Goal: Entertainment & Leisure: Consume media (video, audio)

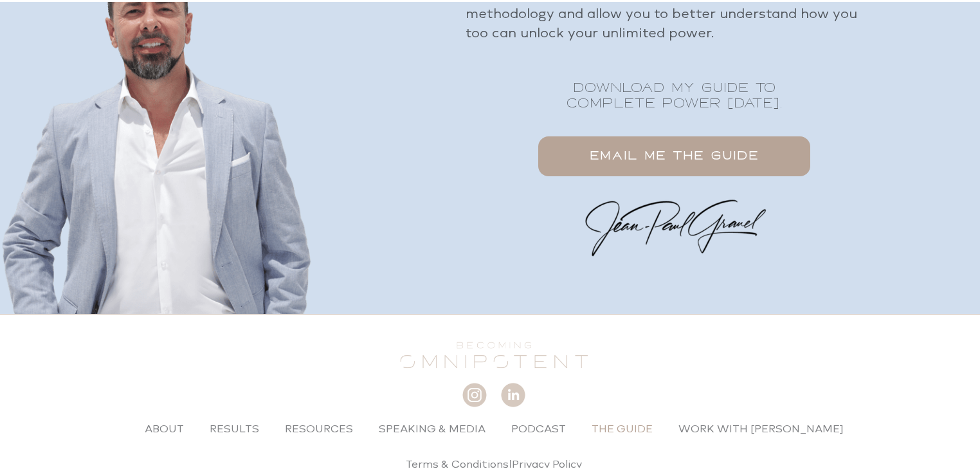
scroll to position [2096, 0]
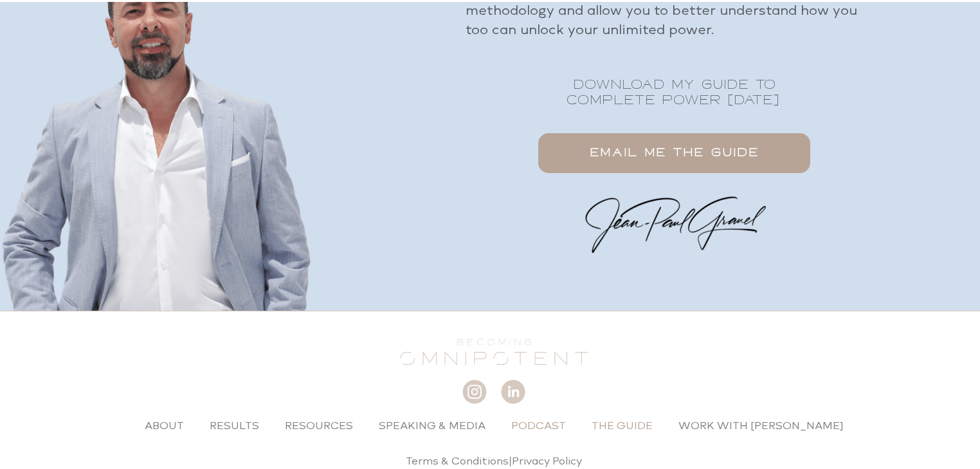
click at [535, 426] on link "Podcast" at bounding box center [539, 424] width 80 height 30
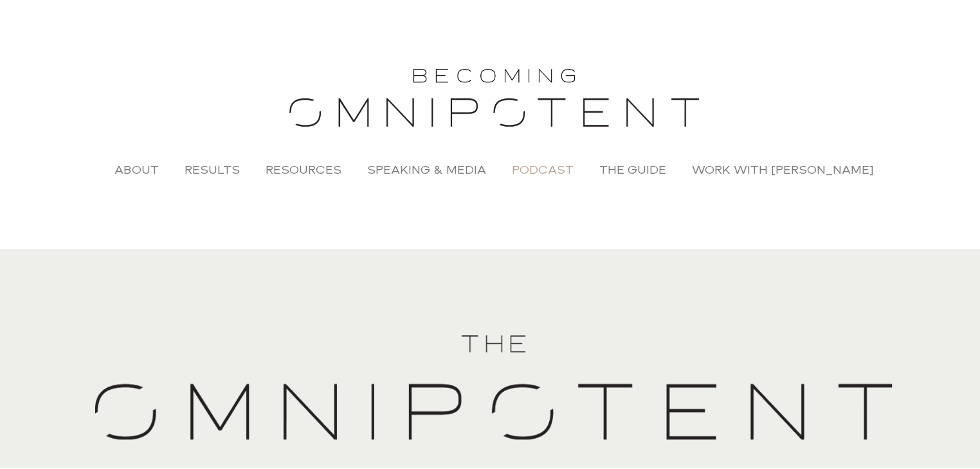
click at [562, 166] on link "Podcast" at bounding box center [542, 168] width 87 height 30
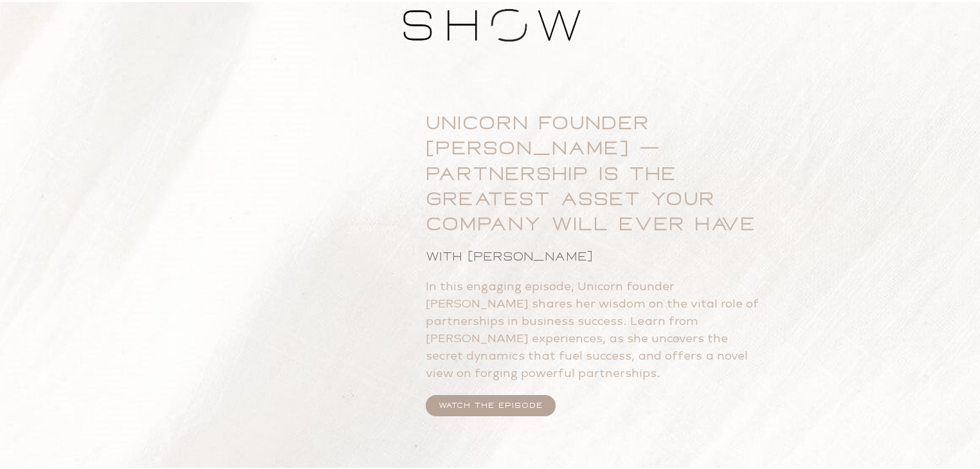
scroll to position [1595, 0]
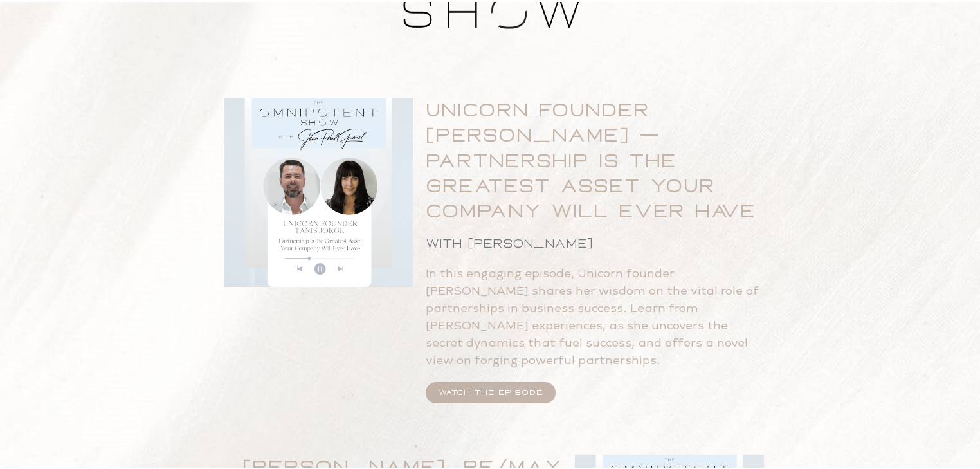
click at [513, 387] on span "WATCH THE EPISODE" at bounding box center [491, 391] width 104 height 8
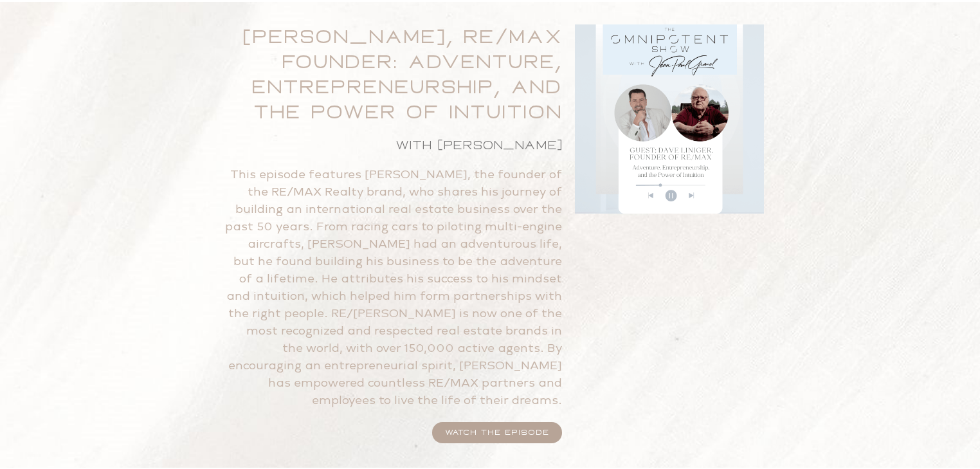
scroll to position [2110, 0]
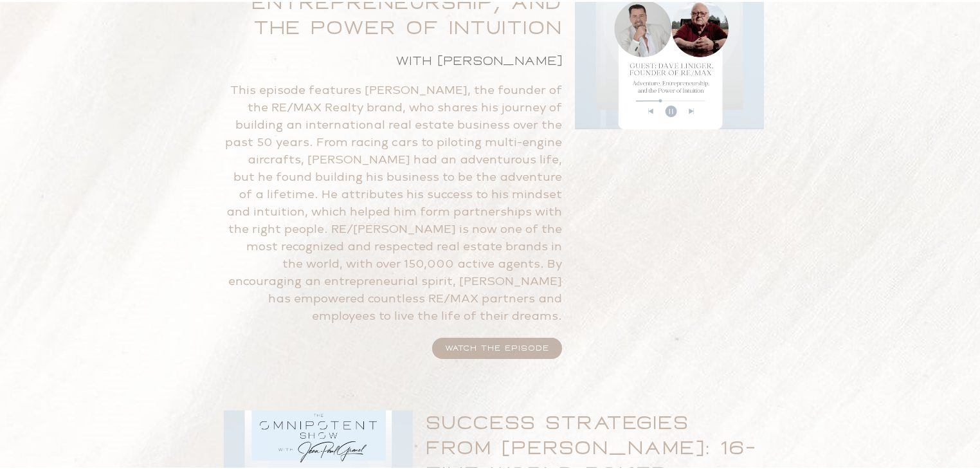
click at [511, 342] on span "WATCH THE EPISODE" at bounding box center [497, 346] width 104 height 8
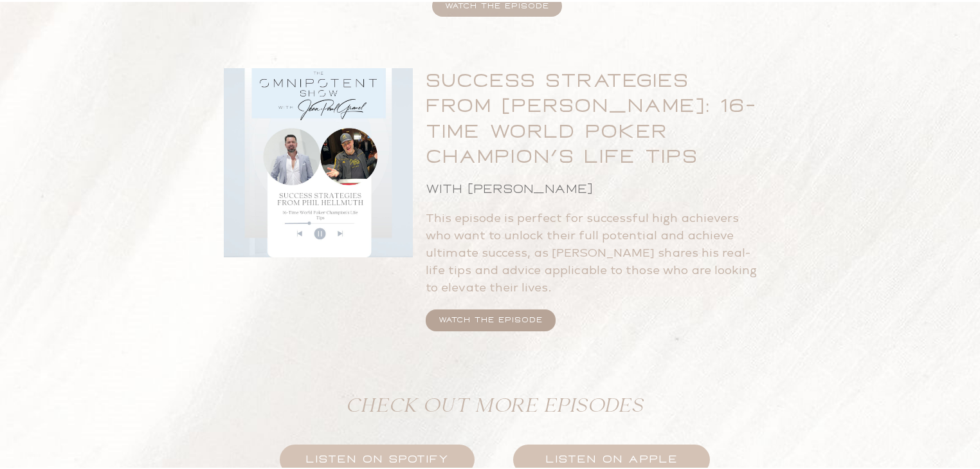
scroll to position [2470, 0]
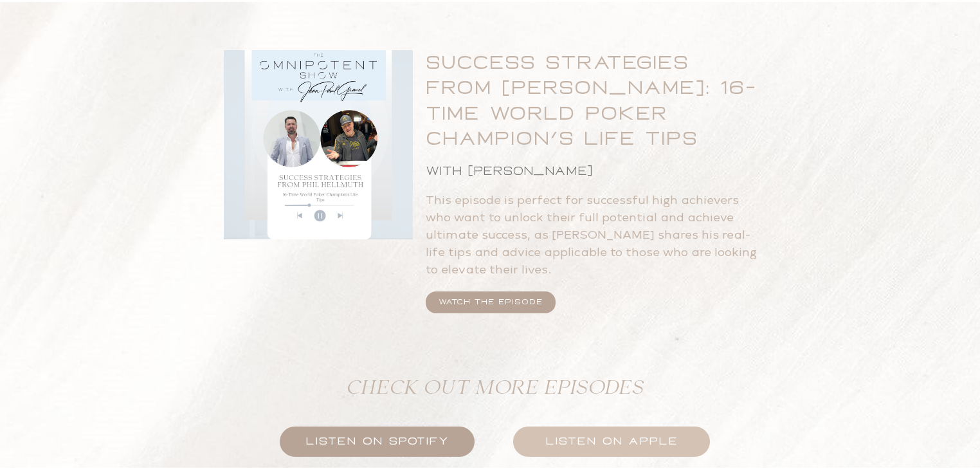
click at [389, 434] on span "LISTEN ON SPOTIFY" at bounding box center [377, 440] width 143 height 12
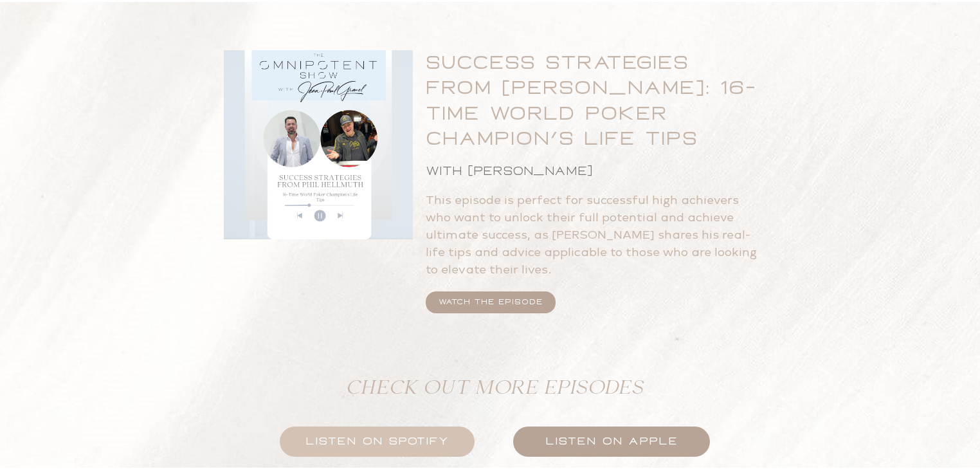
click at [607, 434] on span "LISTEN ON APPLE" at bounding box center [612, 440] width 133 height 12
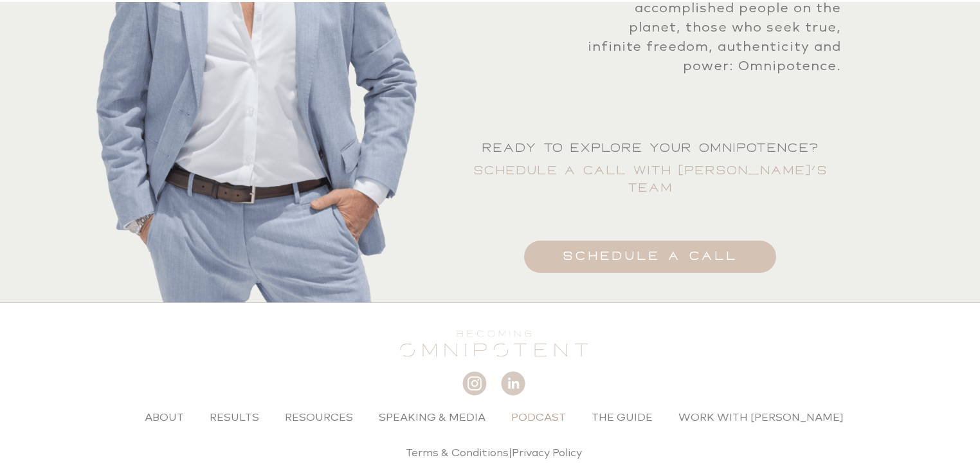
scroll to position [3425, 0]
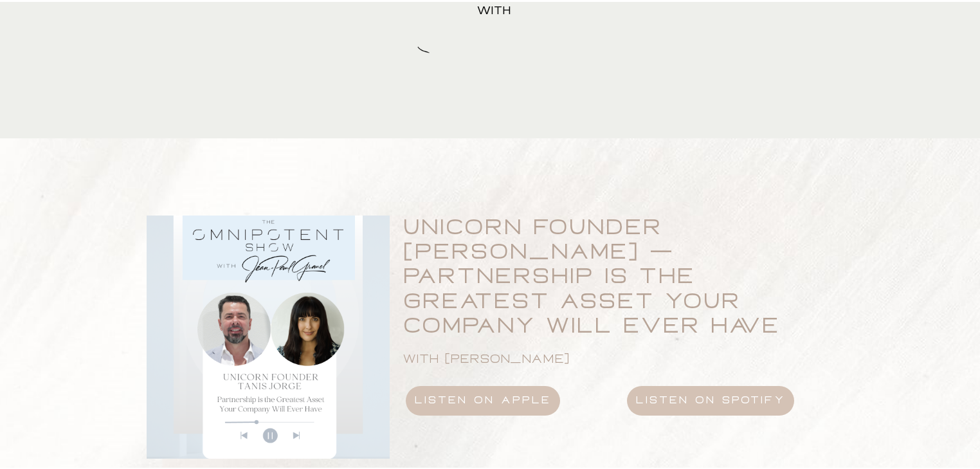
scroll to position [720, 0]
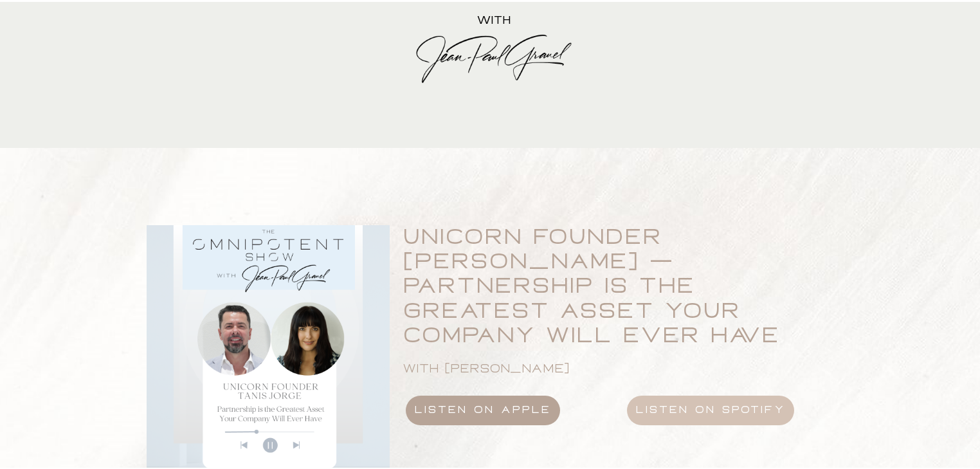
click at [497, 403] on span "listen on apple" at bounding box center [483, 409] width 136 height 12
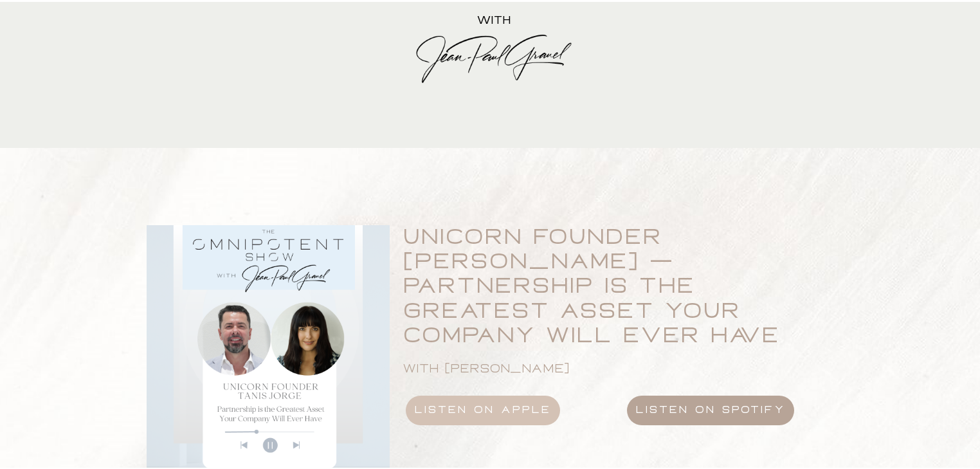
click at [692, 394] on link "listen on spotify" at bounding box center [710, 409] width 167 height 30
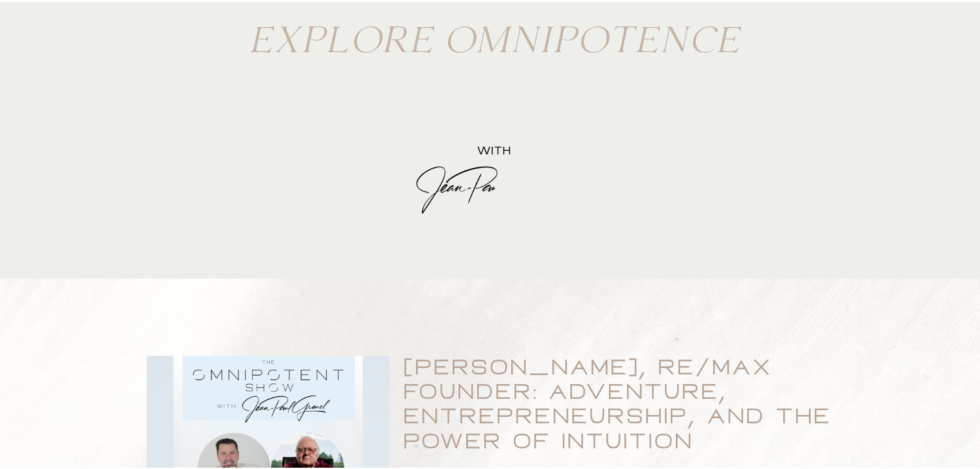
scroll to position [720, 0]
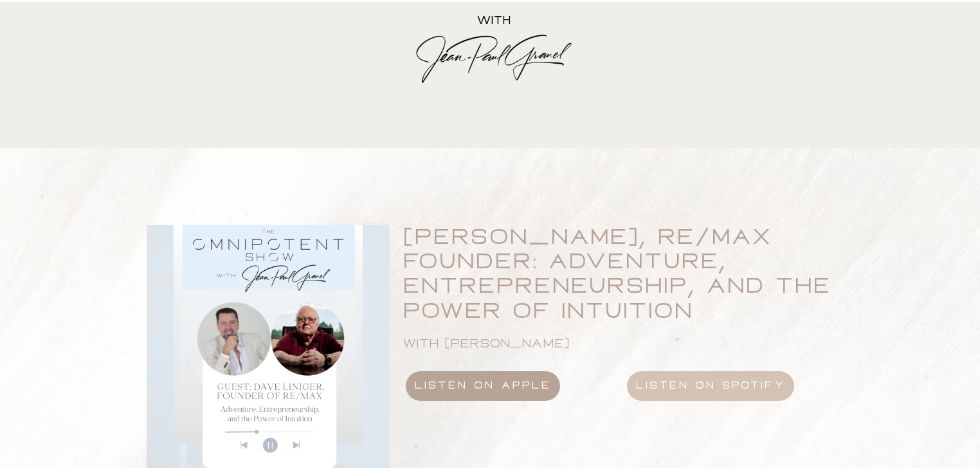
click at [497, 385] on span "listen on apple" at bounding box center [483, 384] width 136 height 12
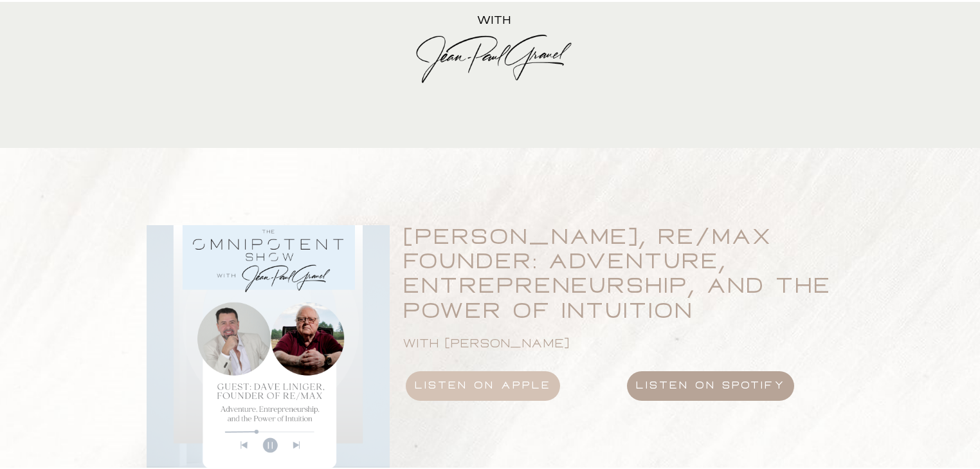
click at [693, 386] on span "listen on spotify" at bounding box center [710, 384] width 149 height 12
